Goal: Submit feedback/report problem

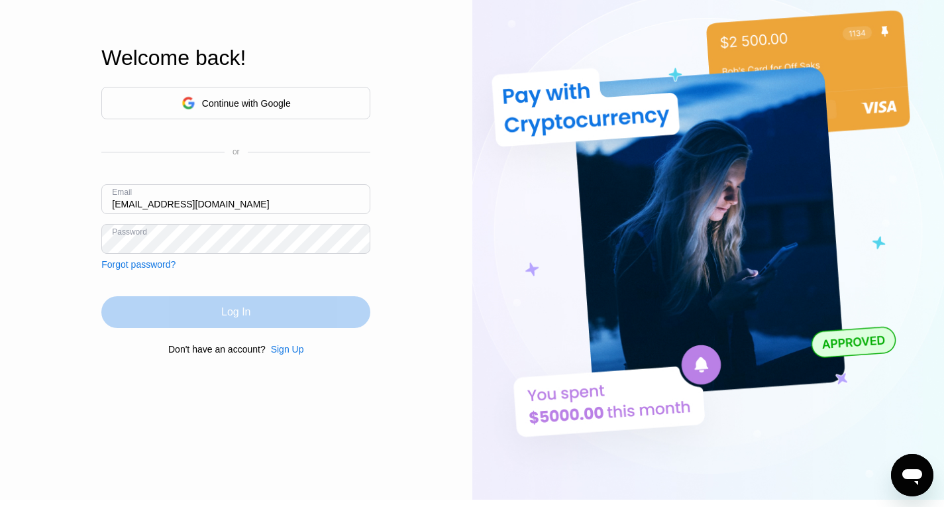
click at [320, 305] on div "Log In" at bounding box center [235, 312] width 269 height 32
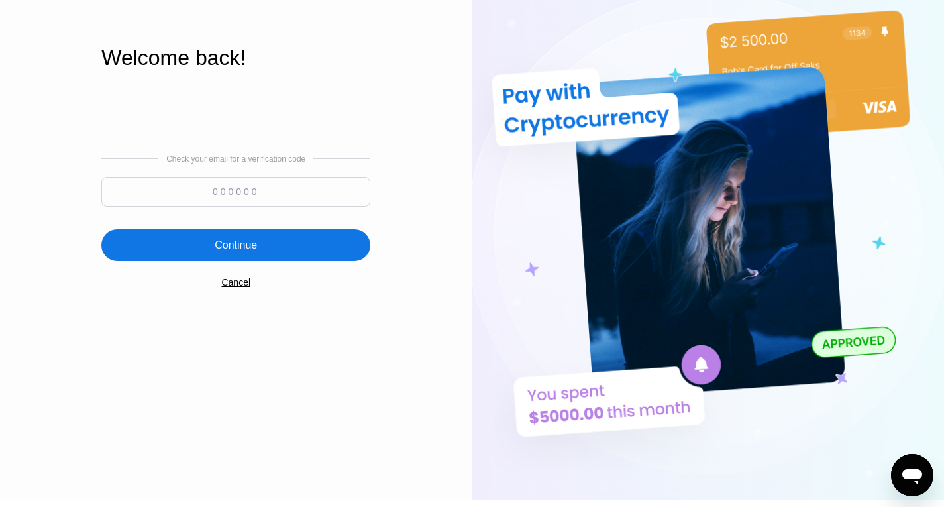
click at [217, 199] on input at bounding box center [235, 192] width 269 height 30
type input "882638"
click at [257, 248] on div "Continue" at bounding box center [235, 245] width 269 height 32
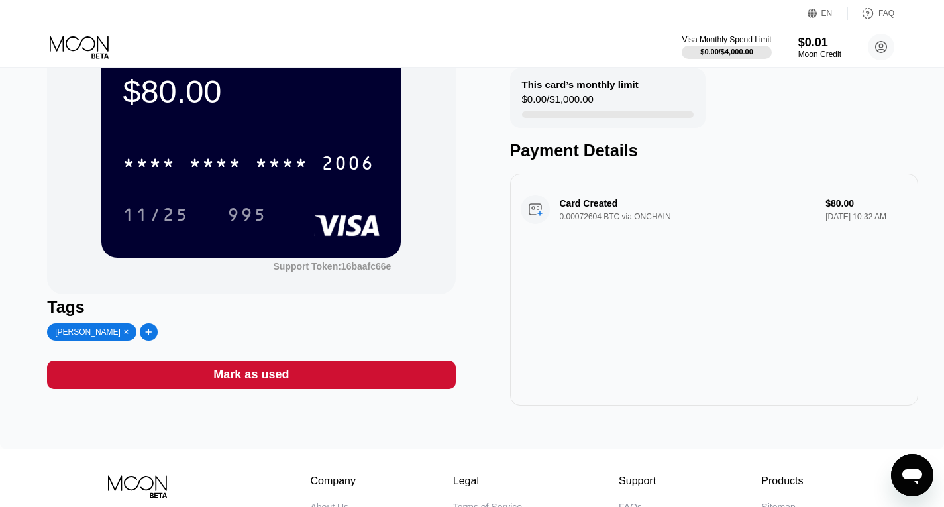
click at [682, 191] on div "Card Created 0.00072604 BTC via ONCHAIN $80.00 [DATE] 10:32 AM" at bounding box center [713, 209] width 387 height 51
click at [344, 265] on div "Support Token: 16baafc66e" at bounding box center [332, 266] width 118 height 11
click at [883, 49] on circle at bounding box center [880, 47] width 26 height 26
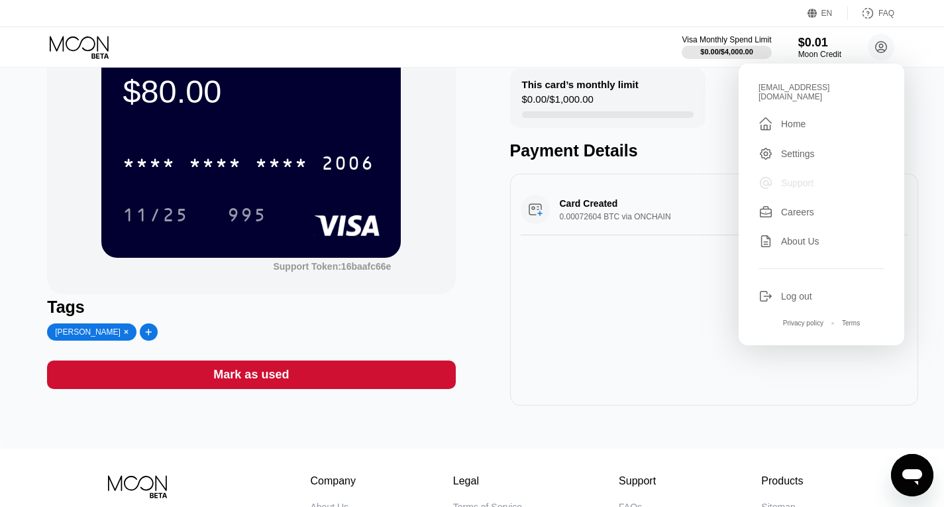
click at [846, 178] on div "Support" at bounding box center [821, 182] width 126 height 15
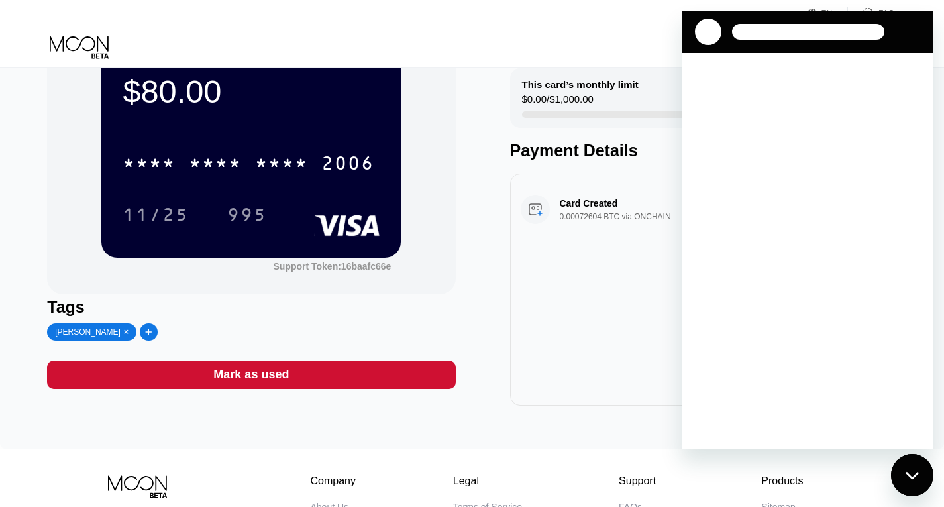
click at [702, 101] on div "Loading conversation" at bounding box center [807, 250] width 252 height 395
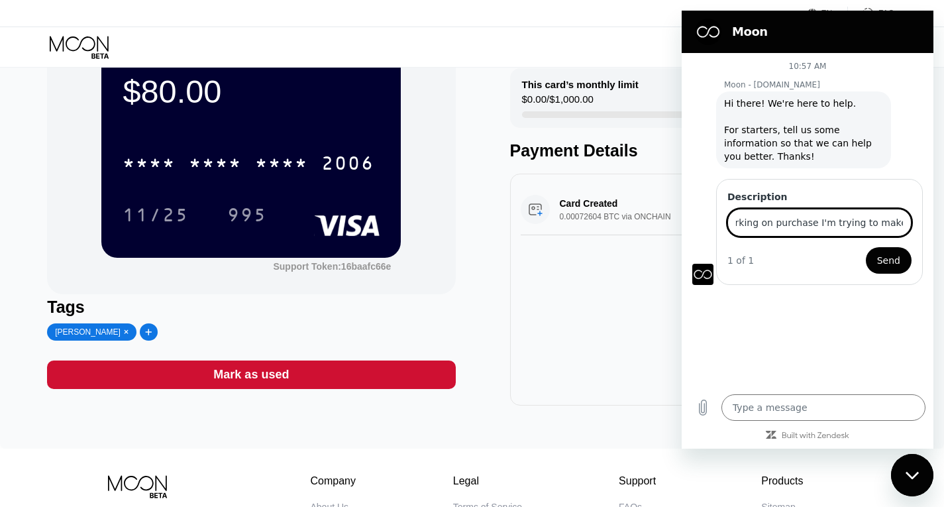
scroll to position [0, 62]
type input "Card not working on purchase I'm trying to make online"
click at [885, 264] on span "Send" at bounding box center [888, 260] width 23 height 16
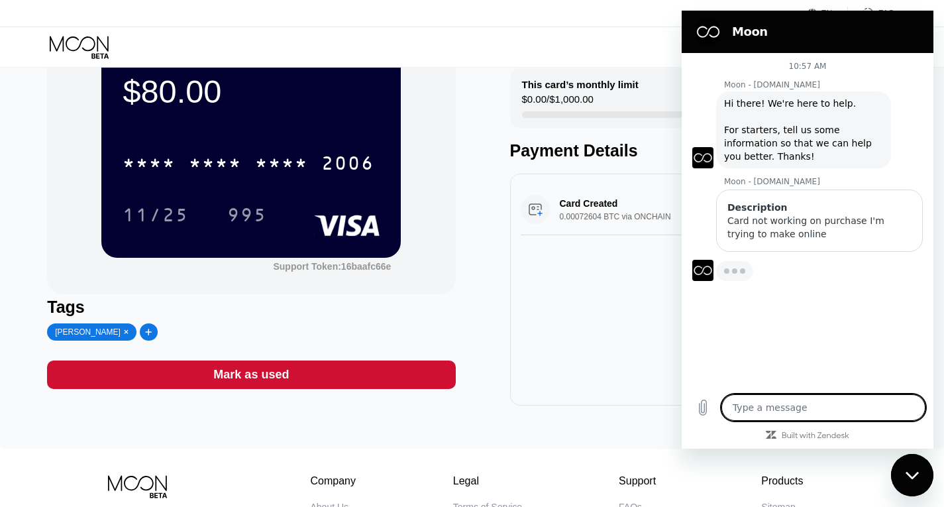
type textarea "x"
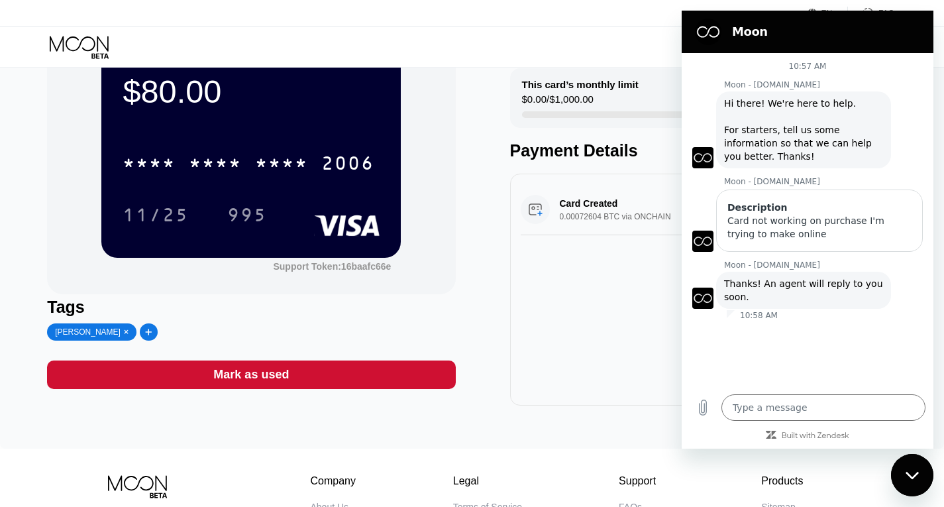
click at [691, 168] on div "10:57 AM Moon - [DOMAIN_NAME] Moon - [DOMAIN_NAME] says: Hi there! We're here t…" at bounding box center [807, 219] width 252 height 333
